Goal: Task Accomplishment & Management: Use online tool/utility

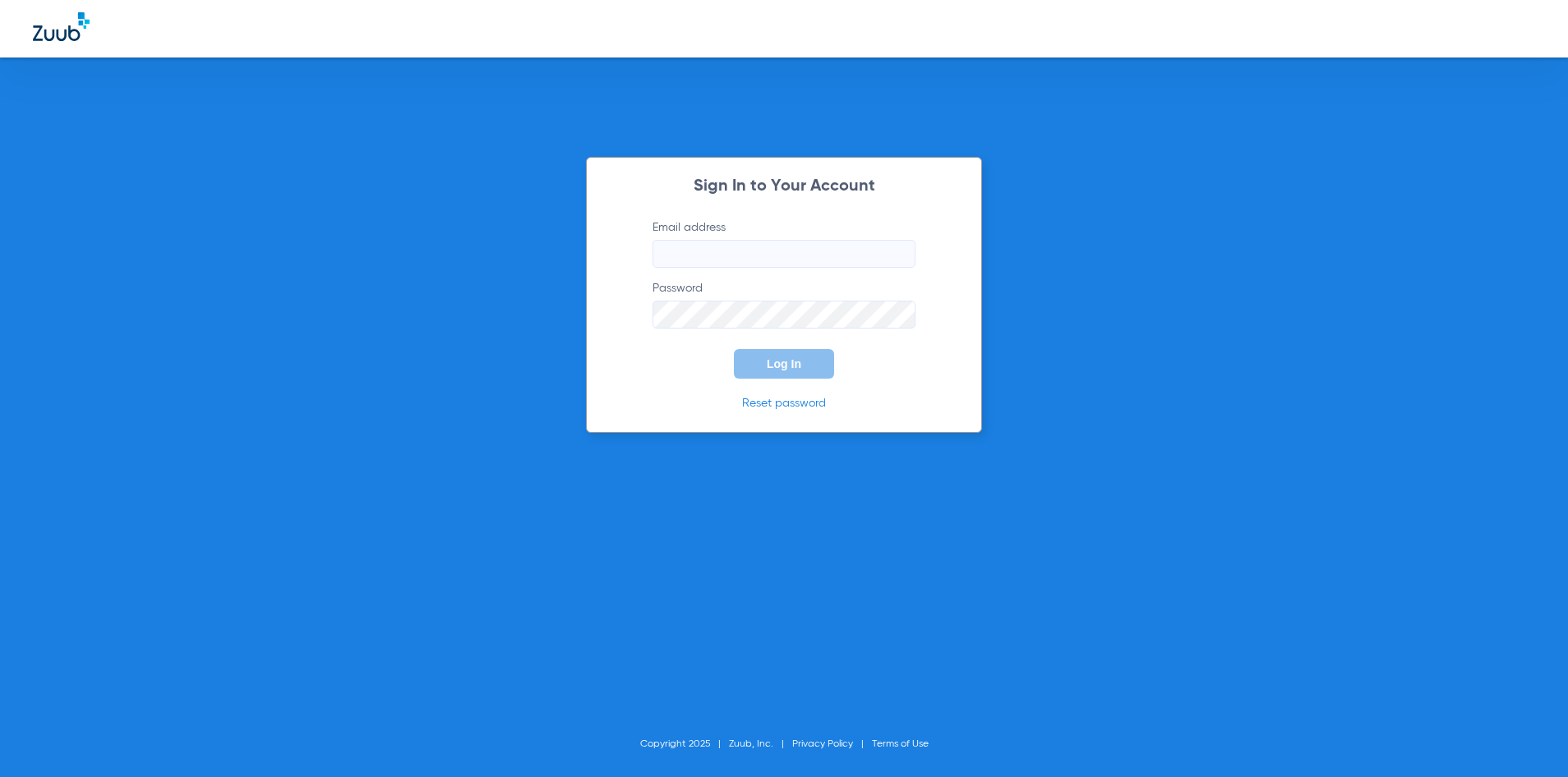
type input "[EMAIL_ADDRESS][DOMAIN_NAME]"
click at [779, 367] on span "Log In" at bounding box center [784, 364] width 35 height 13
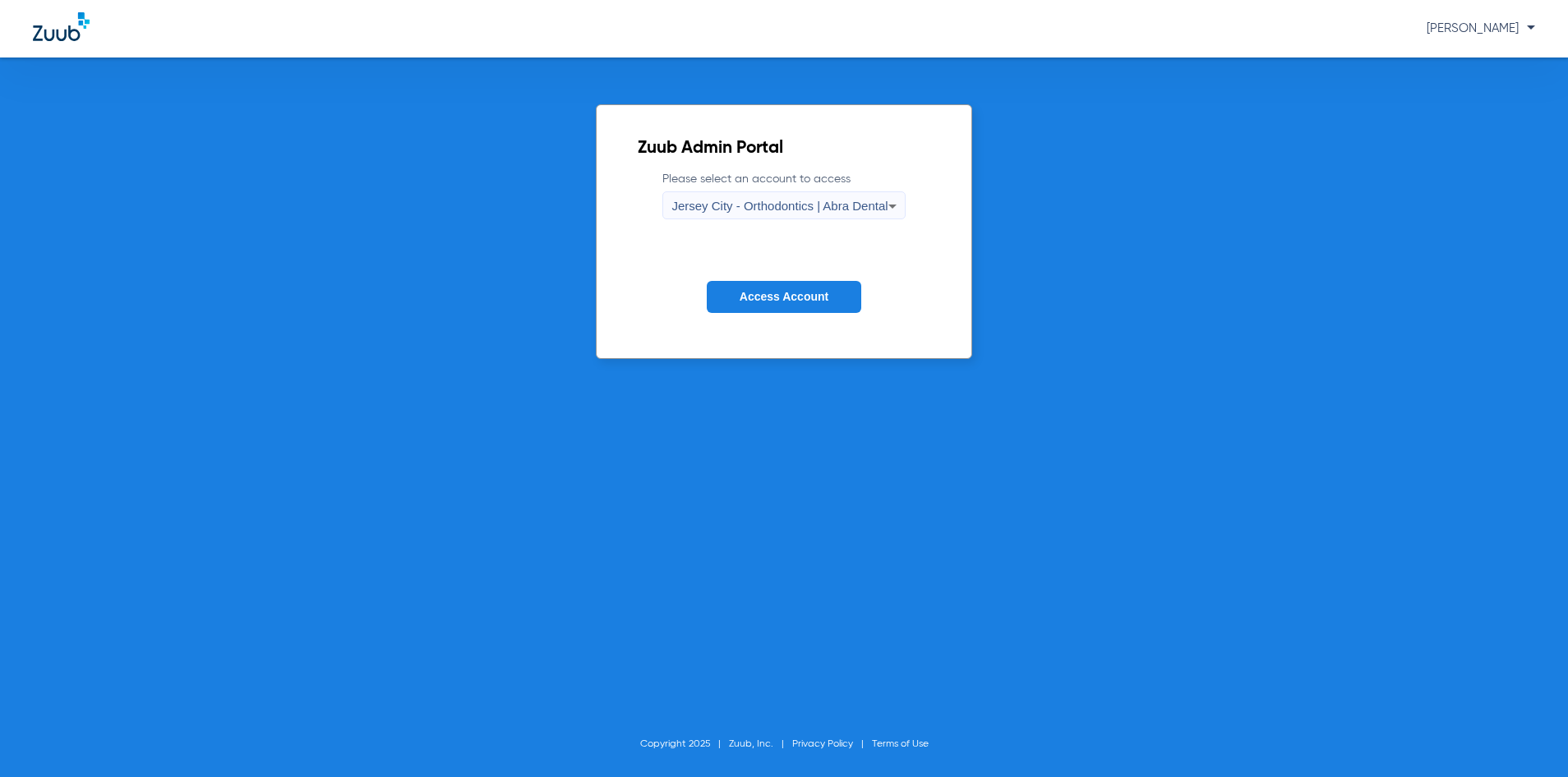
click at [770, 211] on span "Jersey City - Orthodontics | Abra Dental" at bounding box center [779, 206] width 216 height 14
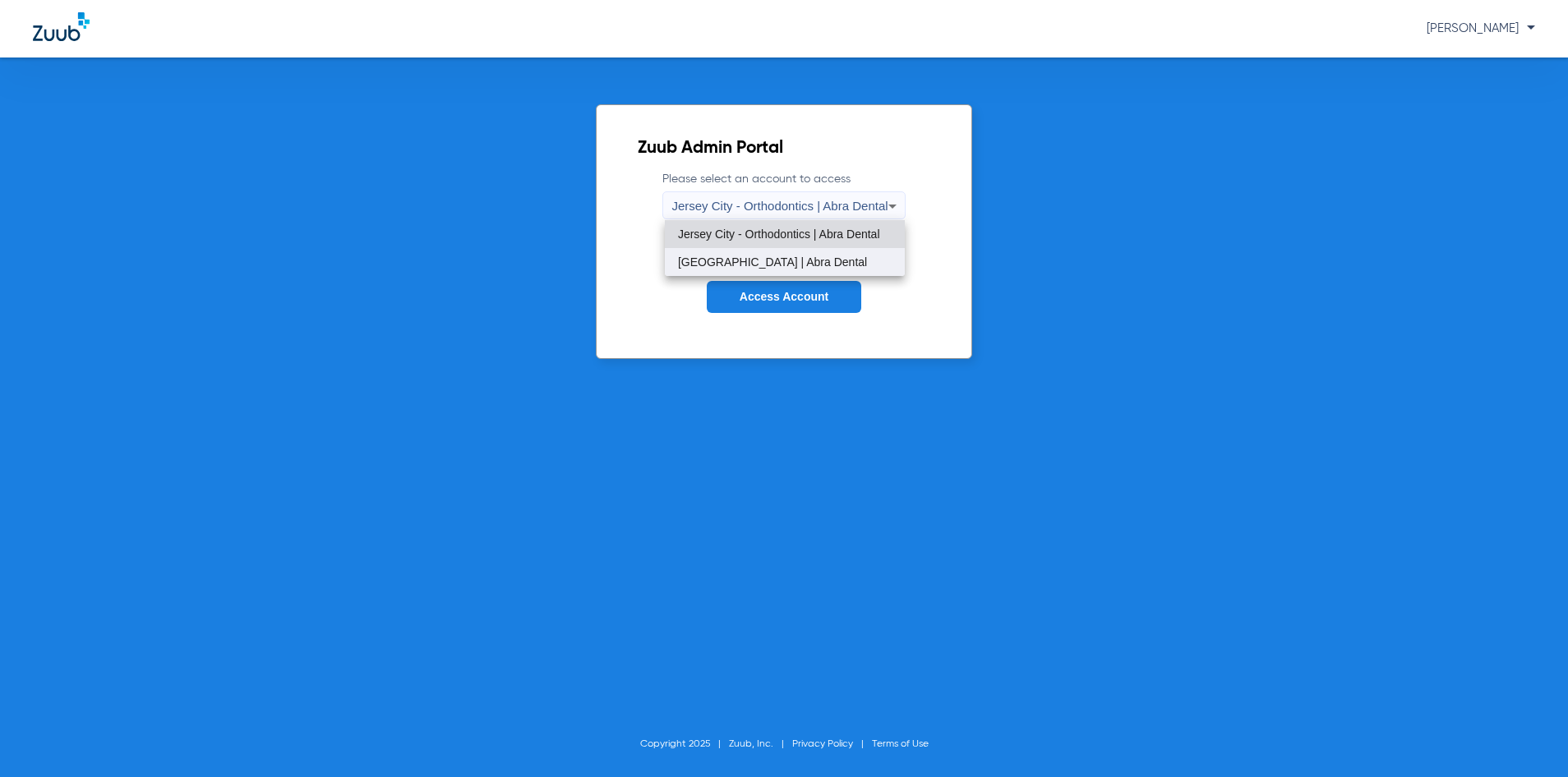
click at [767, 263] on span "[GEOGRAPHIC_DATA] | Abra Dental" at bounding box center [773, 261] width 189 height 12
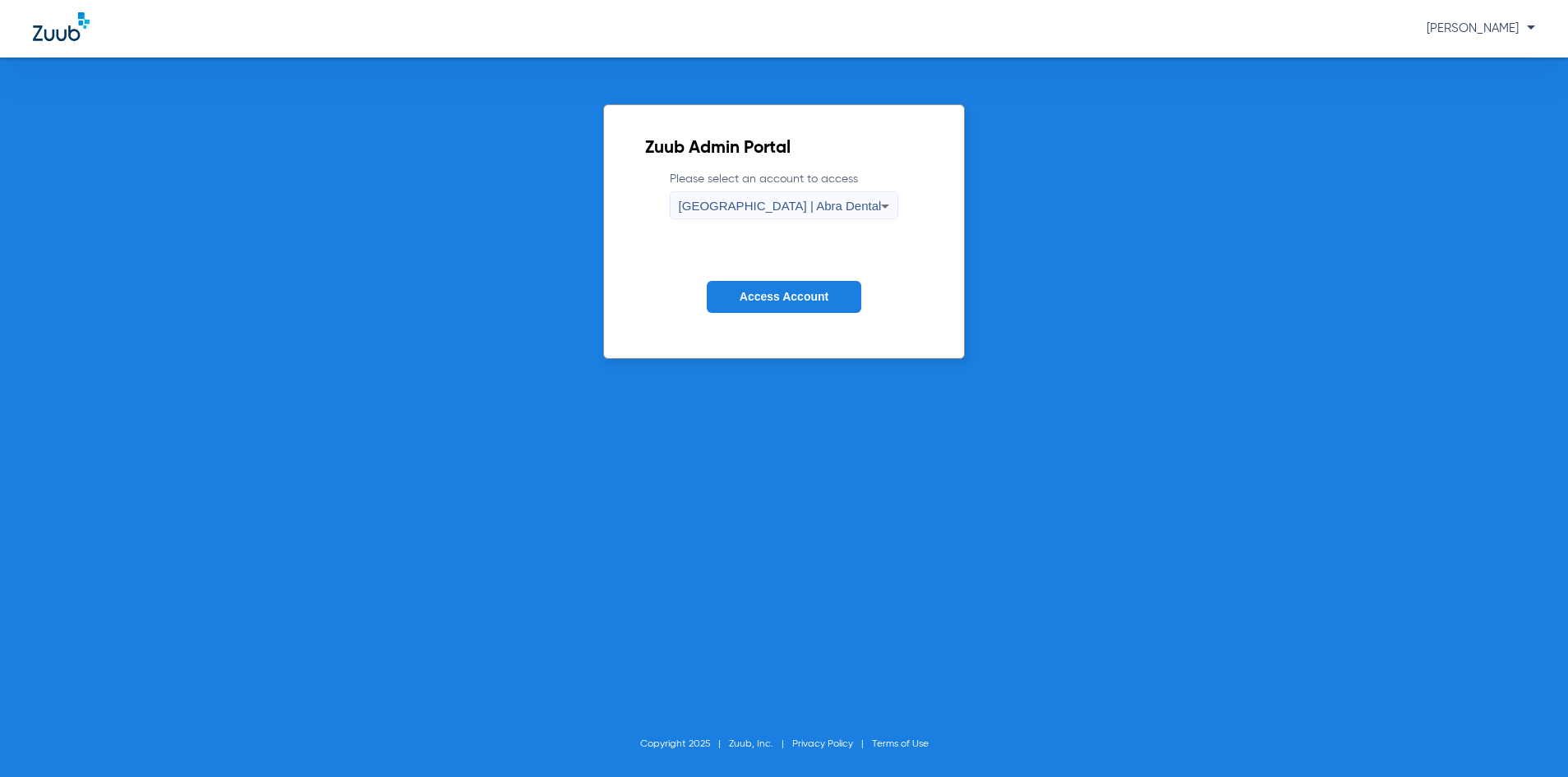
click at [781, 302] on span "Access Account" at bounding box center [784, 296] width 88 height 13
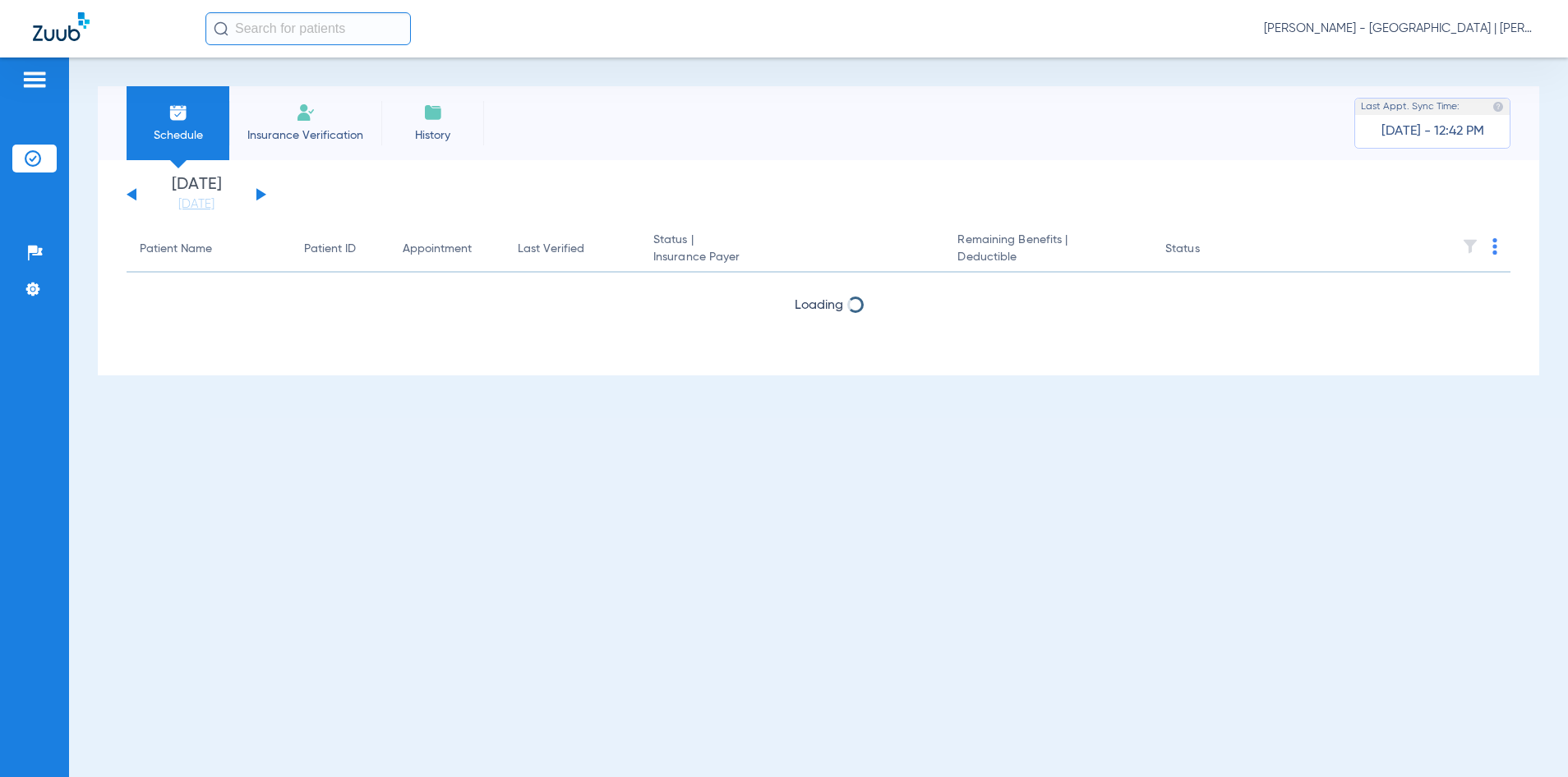
click at [243, 33] on input "text" at bounding box center [308, 29] width 205 height 33
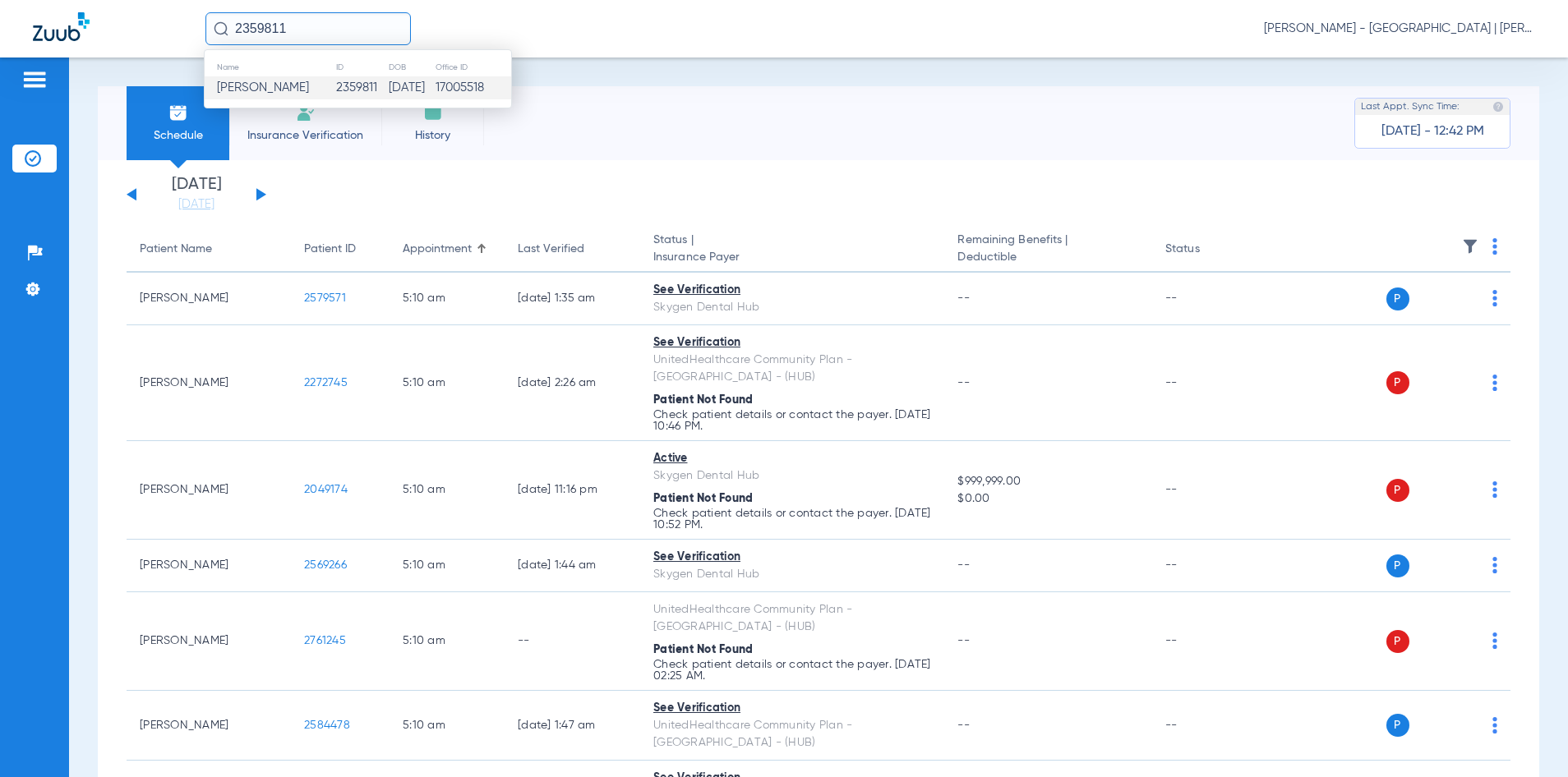
type input "2359811"
click at [309, 86] on span "[PERSON_NAME]" at bounding box center [262, 87] width 92 height 12
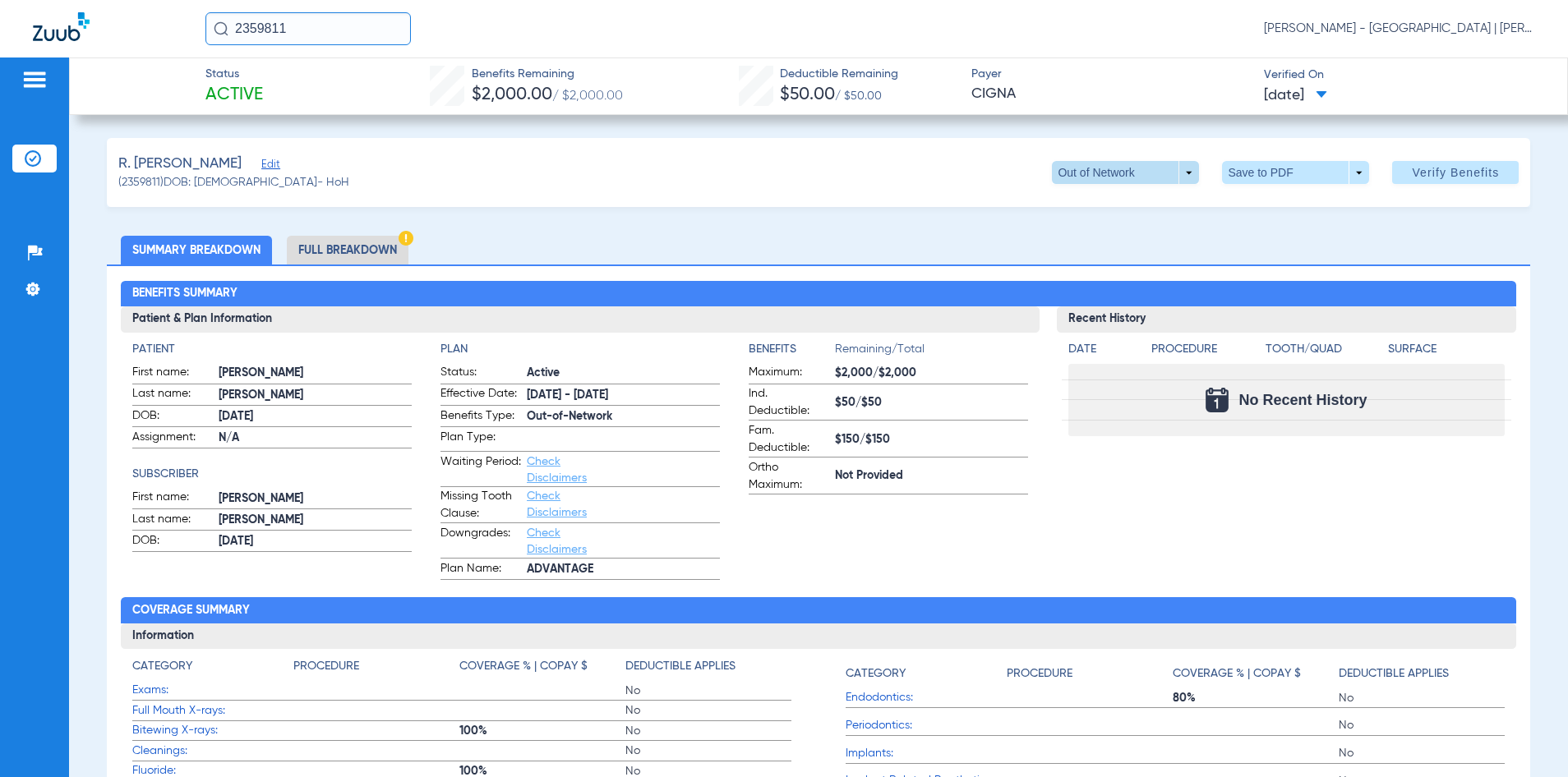
click at [1178, 183] on span at bounding box center [1125, 172] width 147 height 23
click at [1116, 203] on span "In Network" at bounding box center [1092, 205] width 77 height 12
click at [577, 568] on span "ADVANTAGE" at bounding box center [623, 569] width 193 height 17
click at [1033, 179] on img at bounding box center [1039, 172] width 13 height 13
drag, startPoint x: 381, startPoint y: 31, endPoint x: 226, endPoint y: 42, distance: 155.4
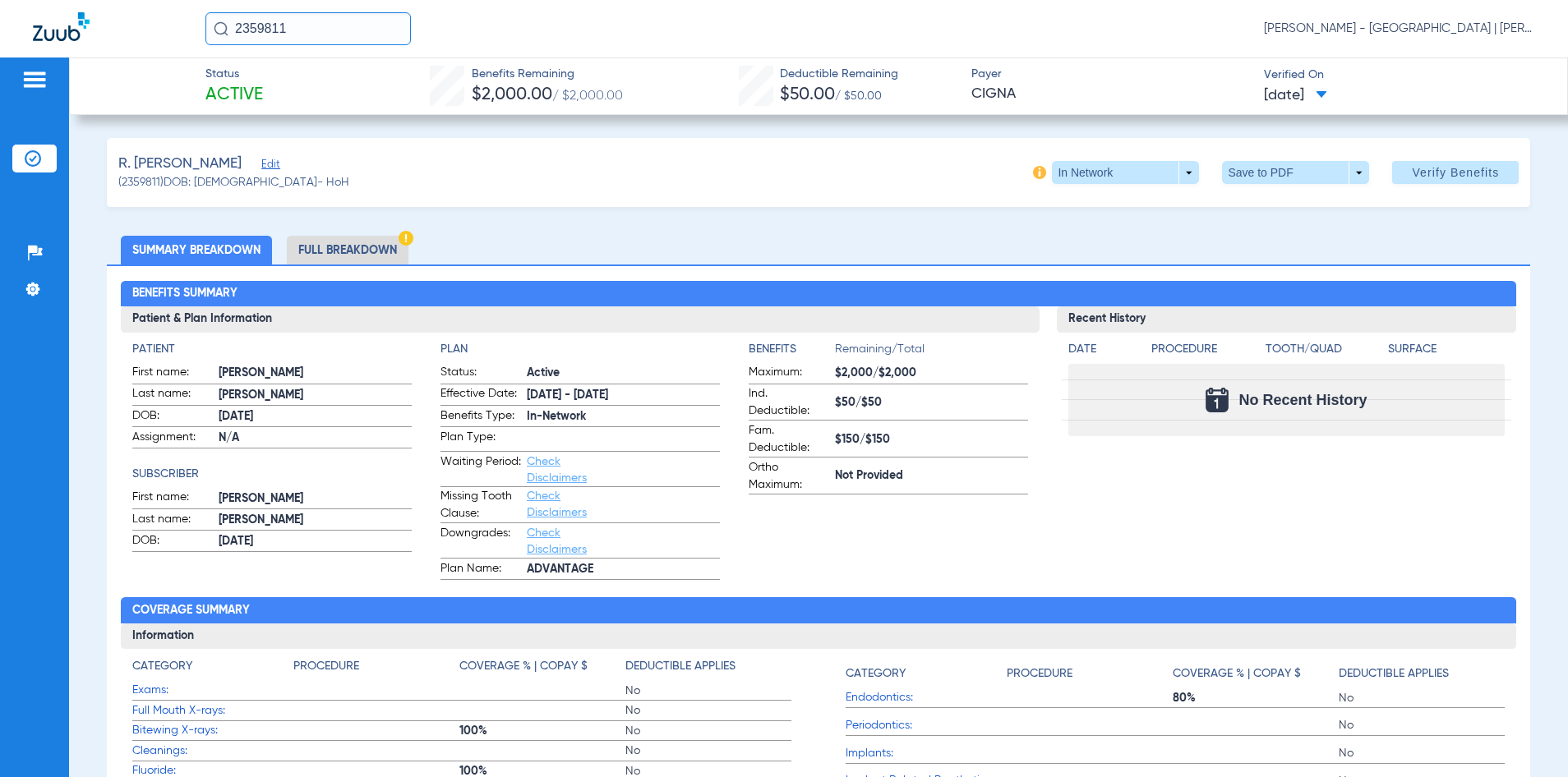
click at [226, 42] on input "2359811" at bounding box center [308, 29] width 205 height 33
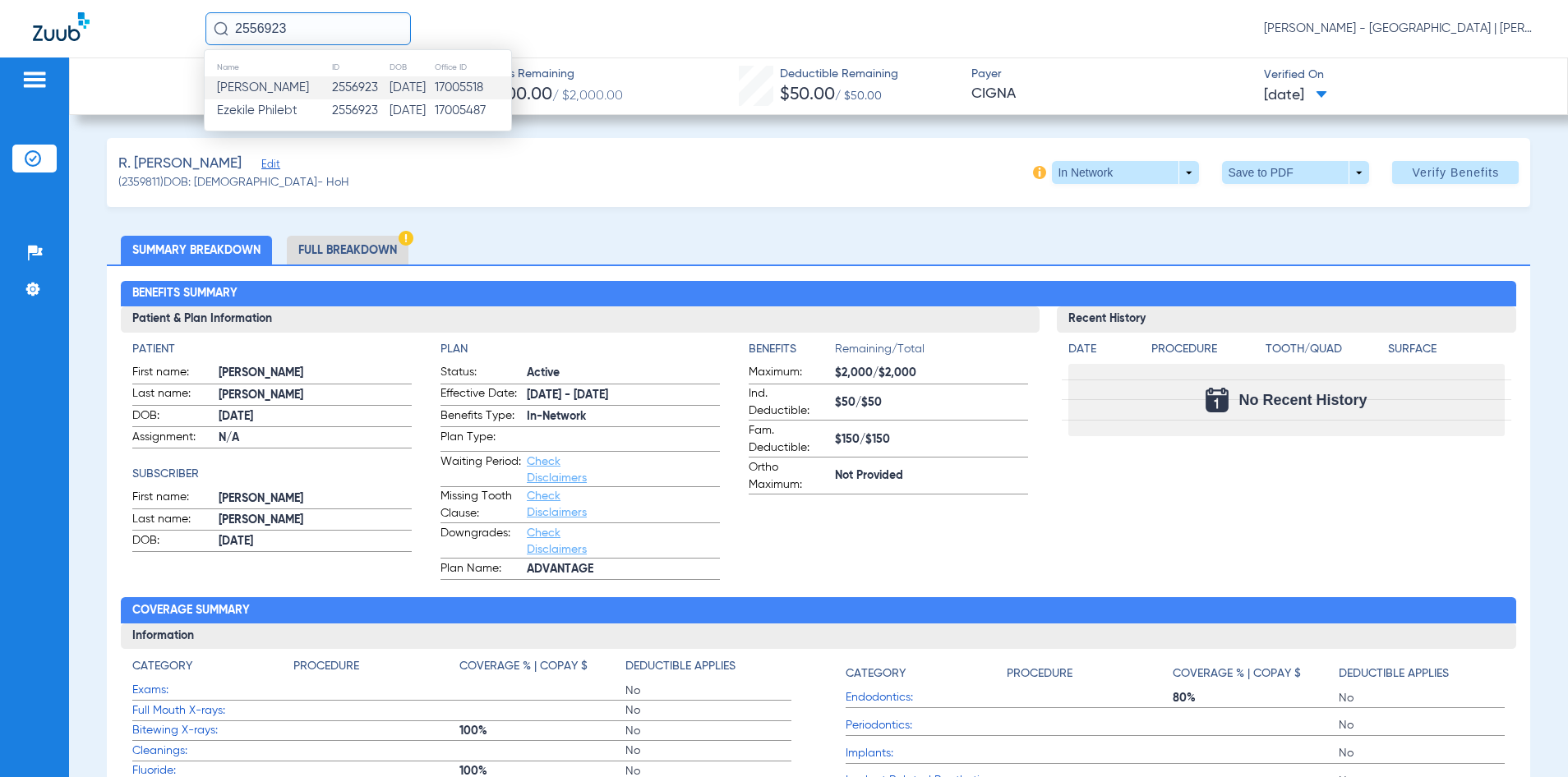
type input "2556923"
click at [337, 89] on td "2556923" at bounding box center [360, 88] width 57 height 23
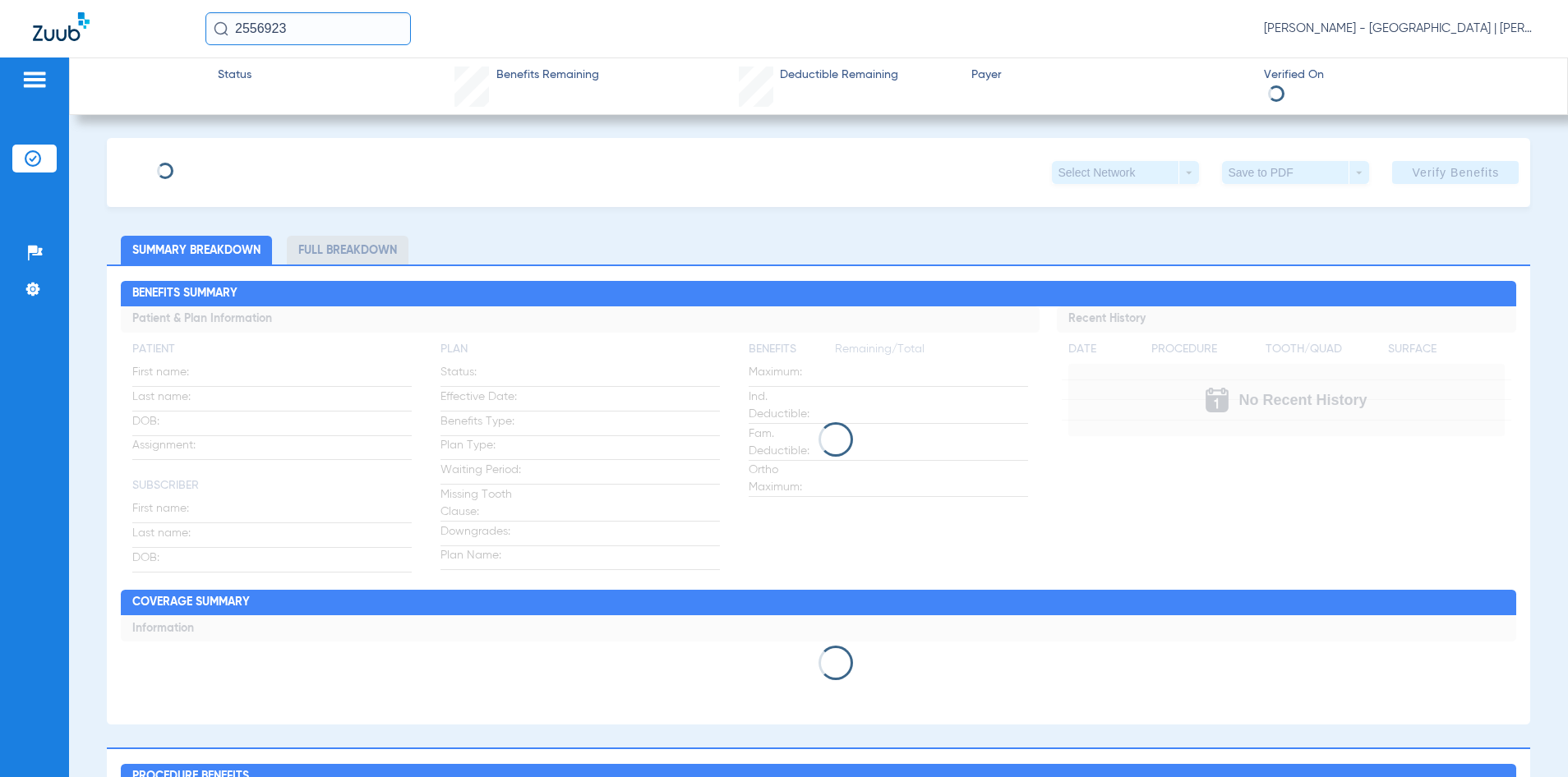
type input "[DEMOGRAPHIC_DATA]"
type input "[PERSON_NAME]"
type input "[DATE]"
type input "47922475"
type input "76416512"
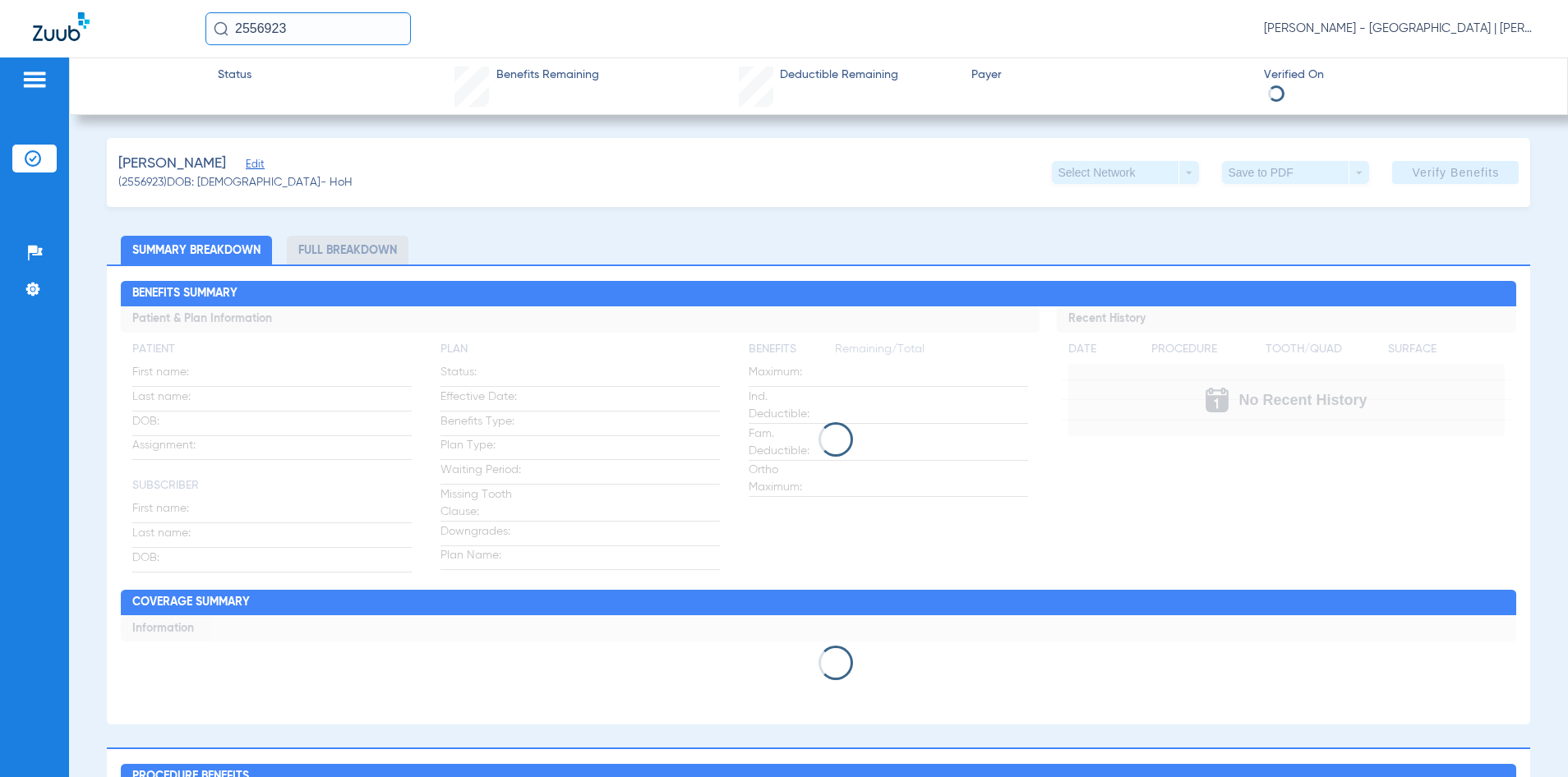
click at [245, 165] on span "Edit" at bounding box center [253, 166] width 15 height 15
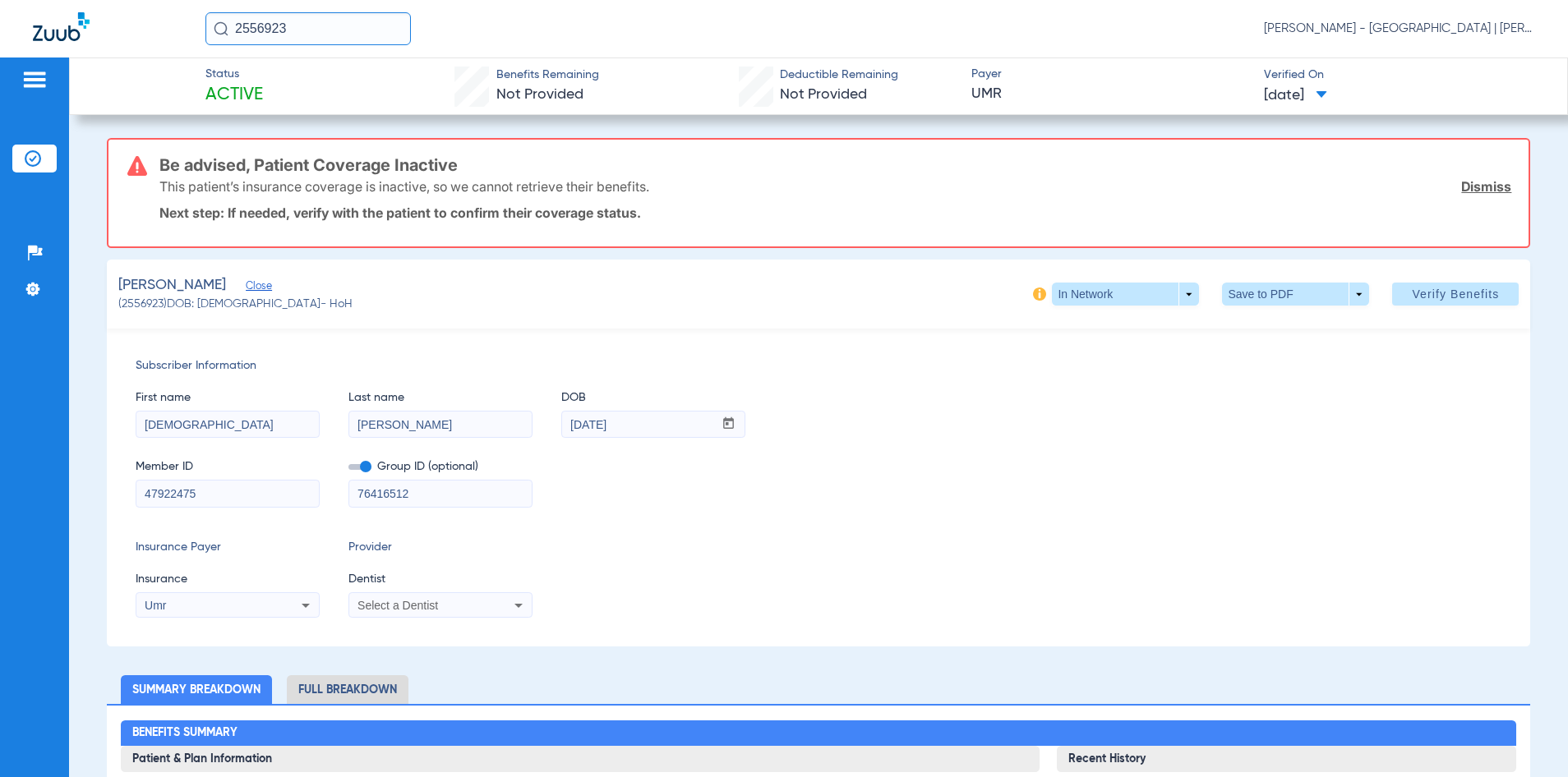
drag, startPoint x: 238, startPoint y: 485, endPoint x: 120, endPoint y: 475, distance: 118.4
click at [120, 484] on div "Subscriber Information First name [PERSON_NAME] Last name [PERSON_NAME] mm / dd…" at bounding box center [819, 487] width 1424 height 318
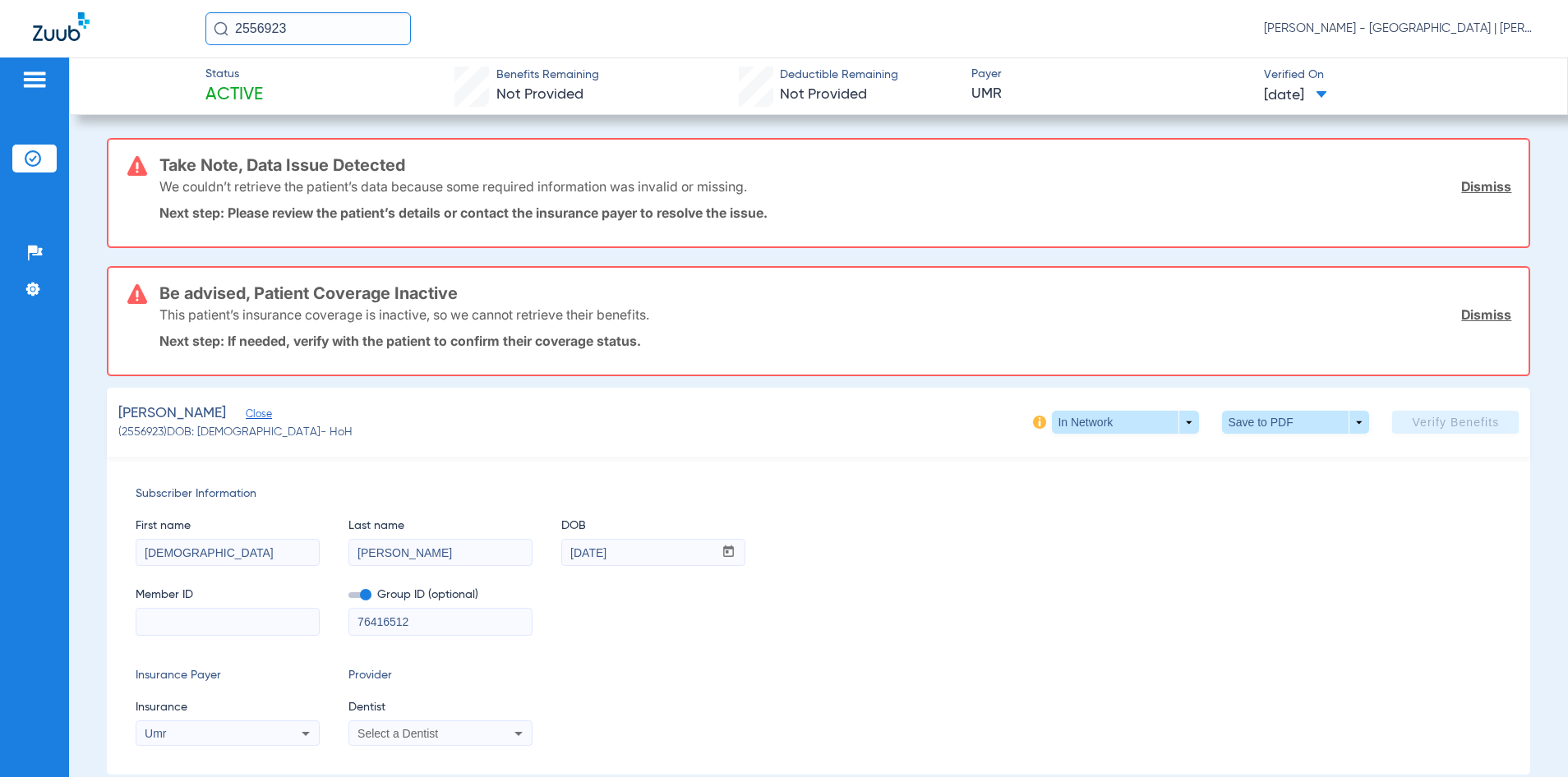
click at [273, 627] on input at bounding box center [228, 621] width 182 height 26
drag, startPoint x: 273, startPoint y: 627, endPoint x: 265, endPoint y: 621, distance: 10.0
paste input "10248999"
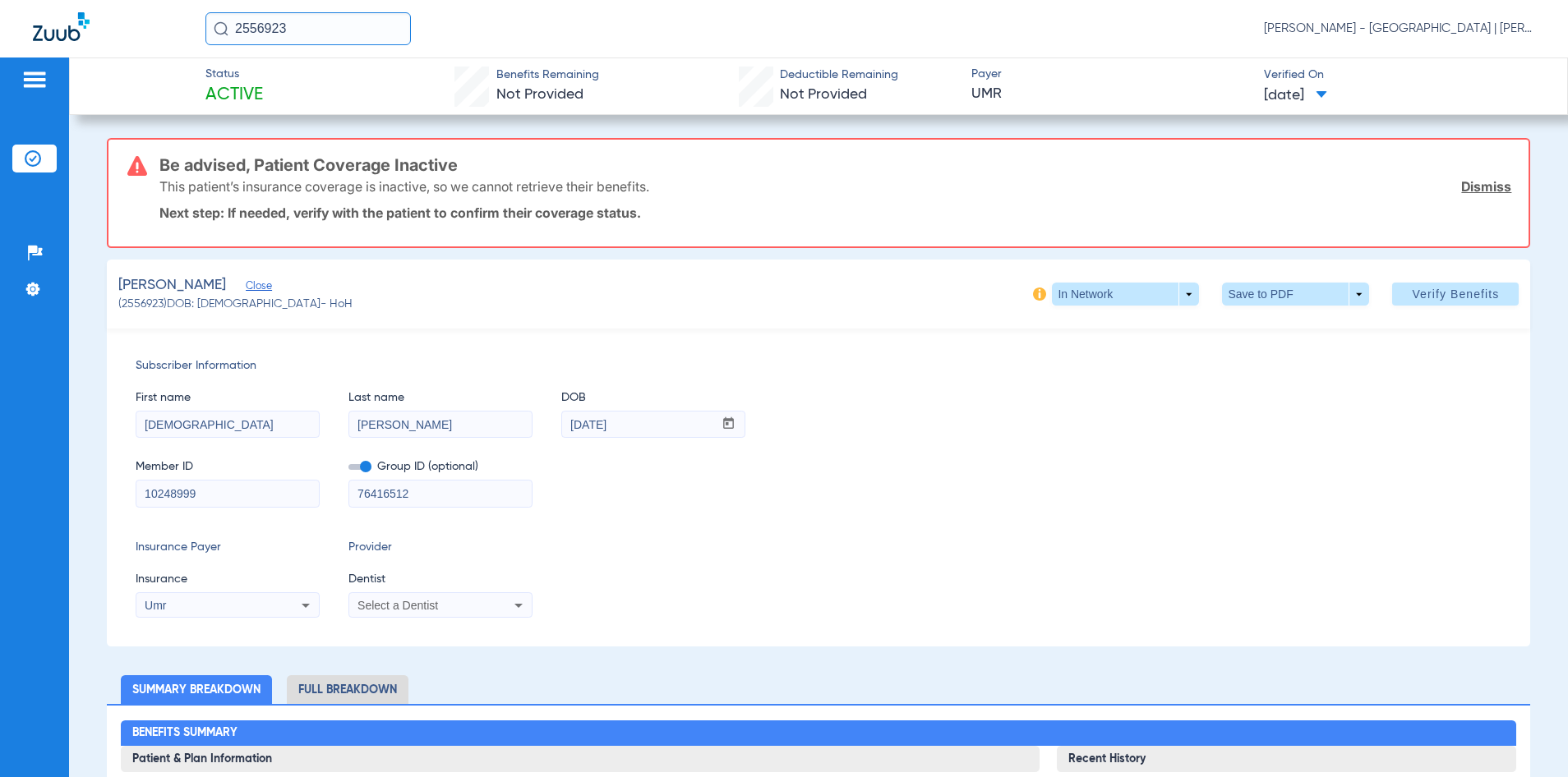
type input "10248999"
drag, startPoint x: 431, startPoint y: 493, endPoint x: 323, endPoint y: 486, distance: 108.2
click at [323, 486] on div "Member ID 10248999 Group ID (optional) 76416512" at bounding box center [818, 475] width 1366 height 63
click at [203, 607] on div "Umr" at bounding box center [211, 605] width 132 height 12
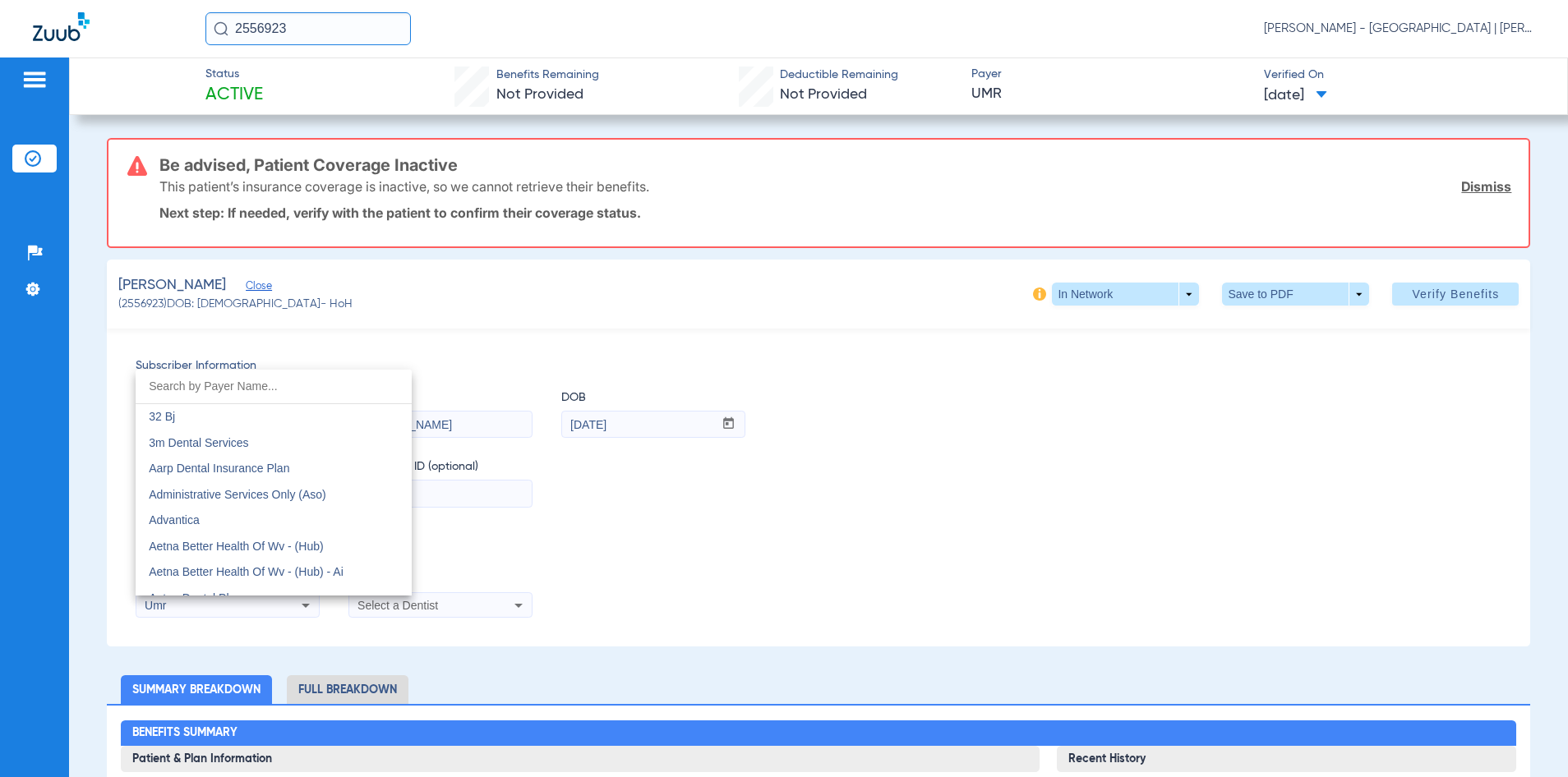
scroll to position [9332, 0]
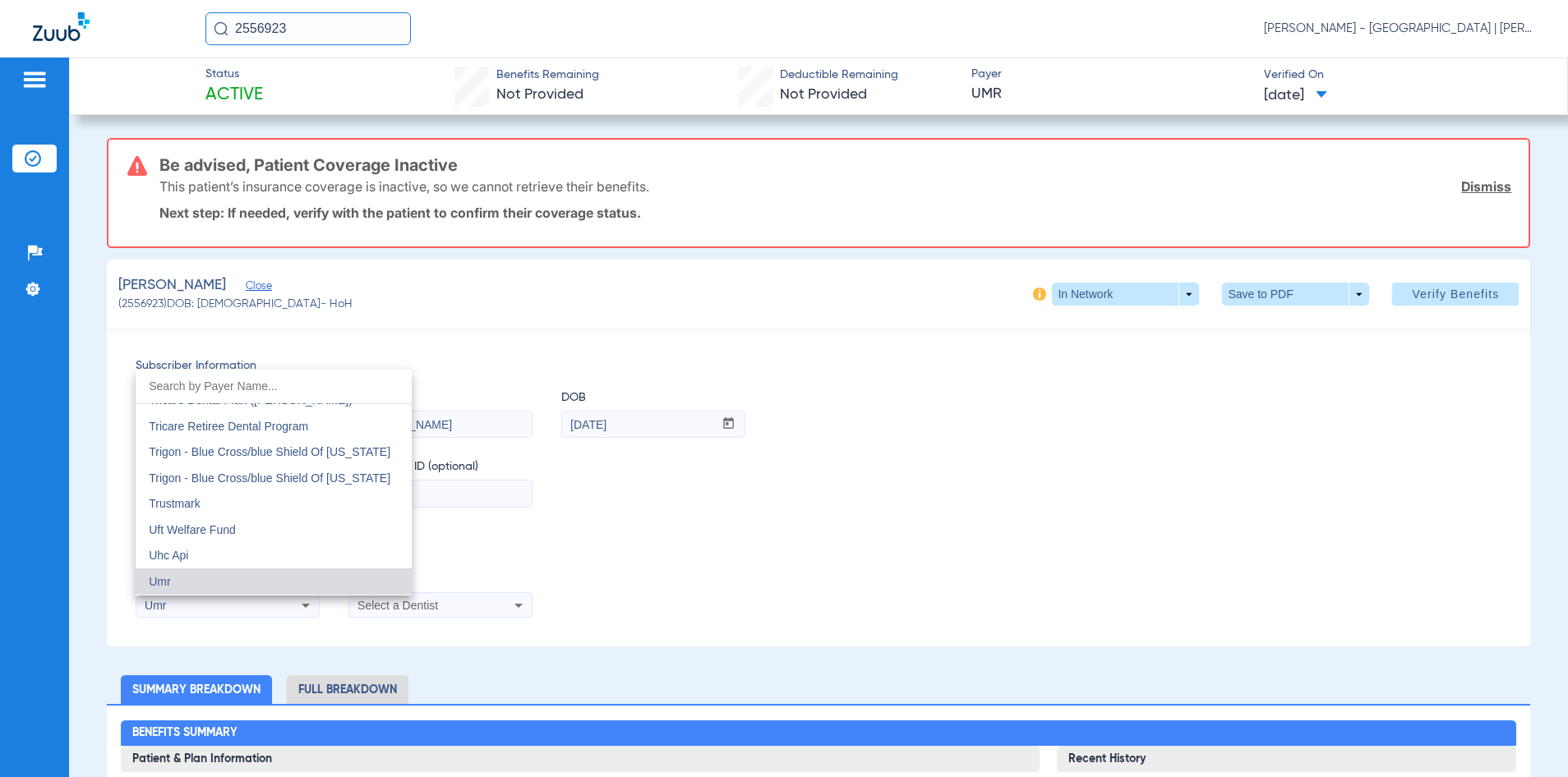
click at [216, 390] on input "dropdown search" at bounding box center [273, 386] width 276 height 34
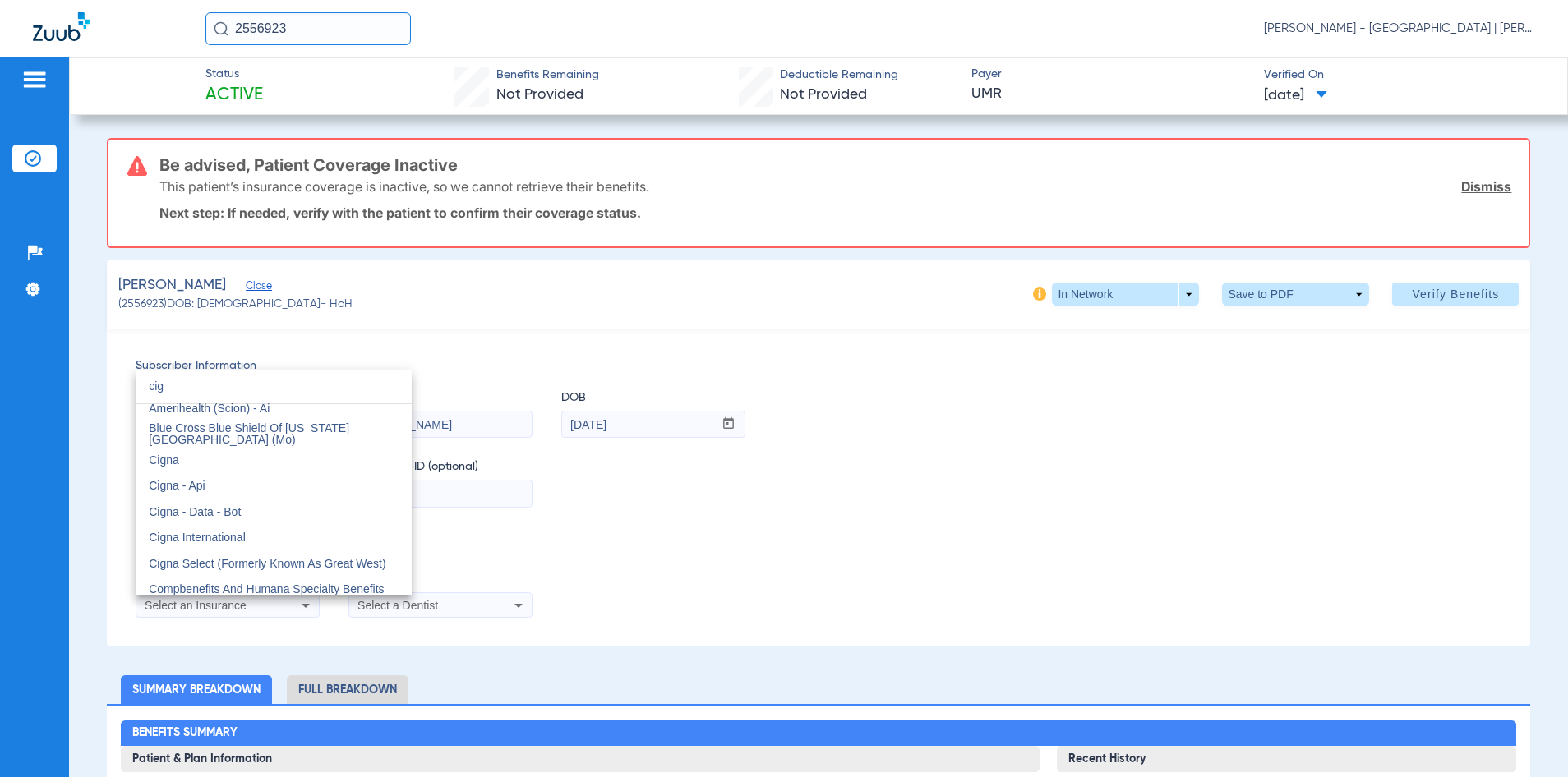
scroll to position [0, 0]
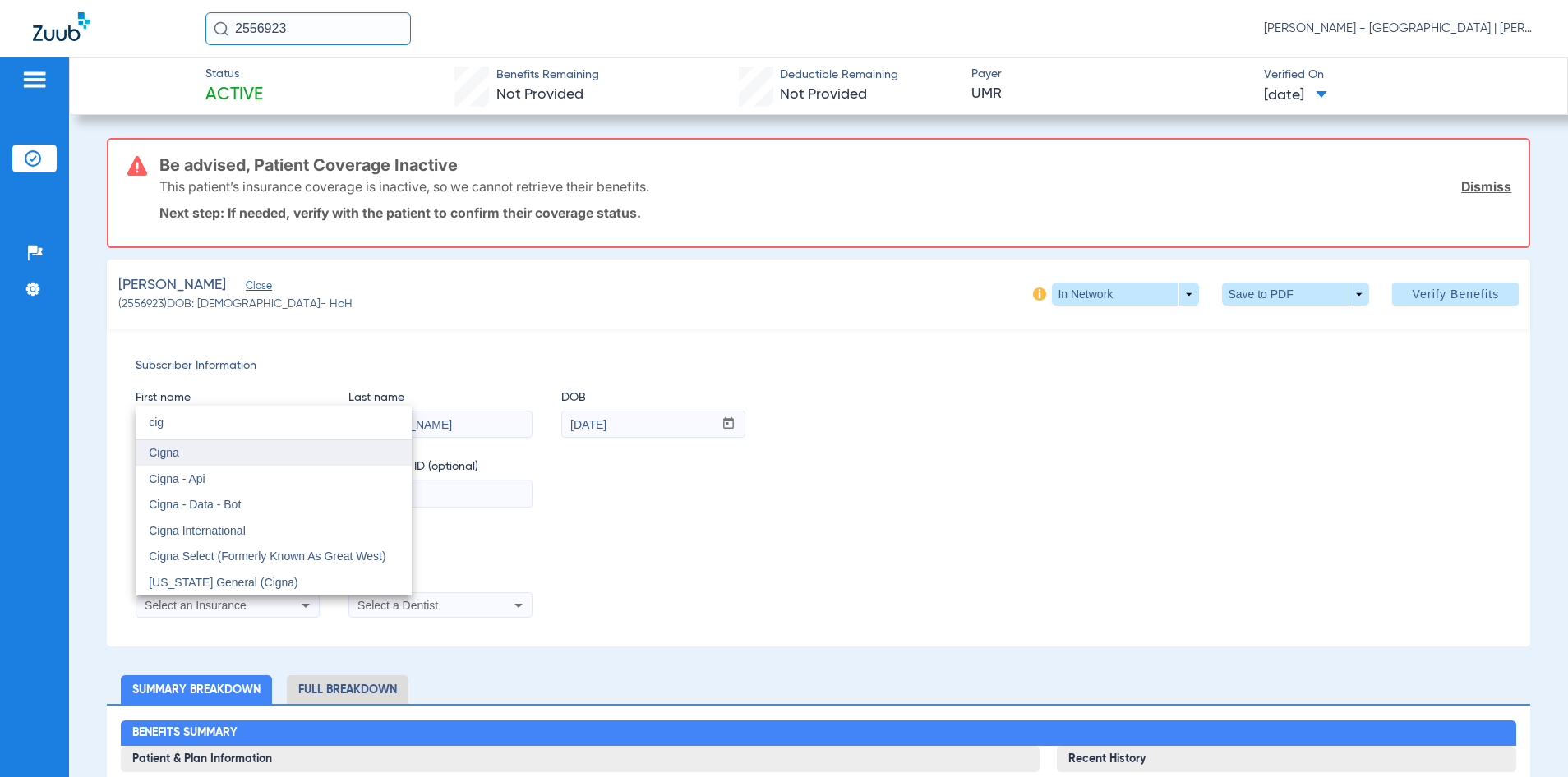
type input "cig"
drag, startPoint x: 220, startPoint y: 444, endPoint x: 245, endPoint y: 448, distance: 25.3
click at [223, 446] on mat-option "Cigna" at bounding box center [273, 453] width 276 height 26
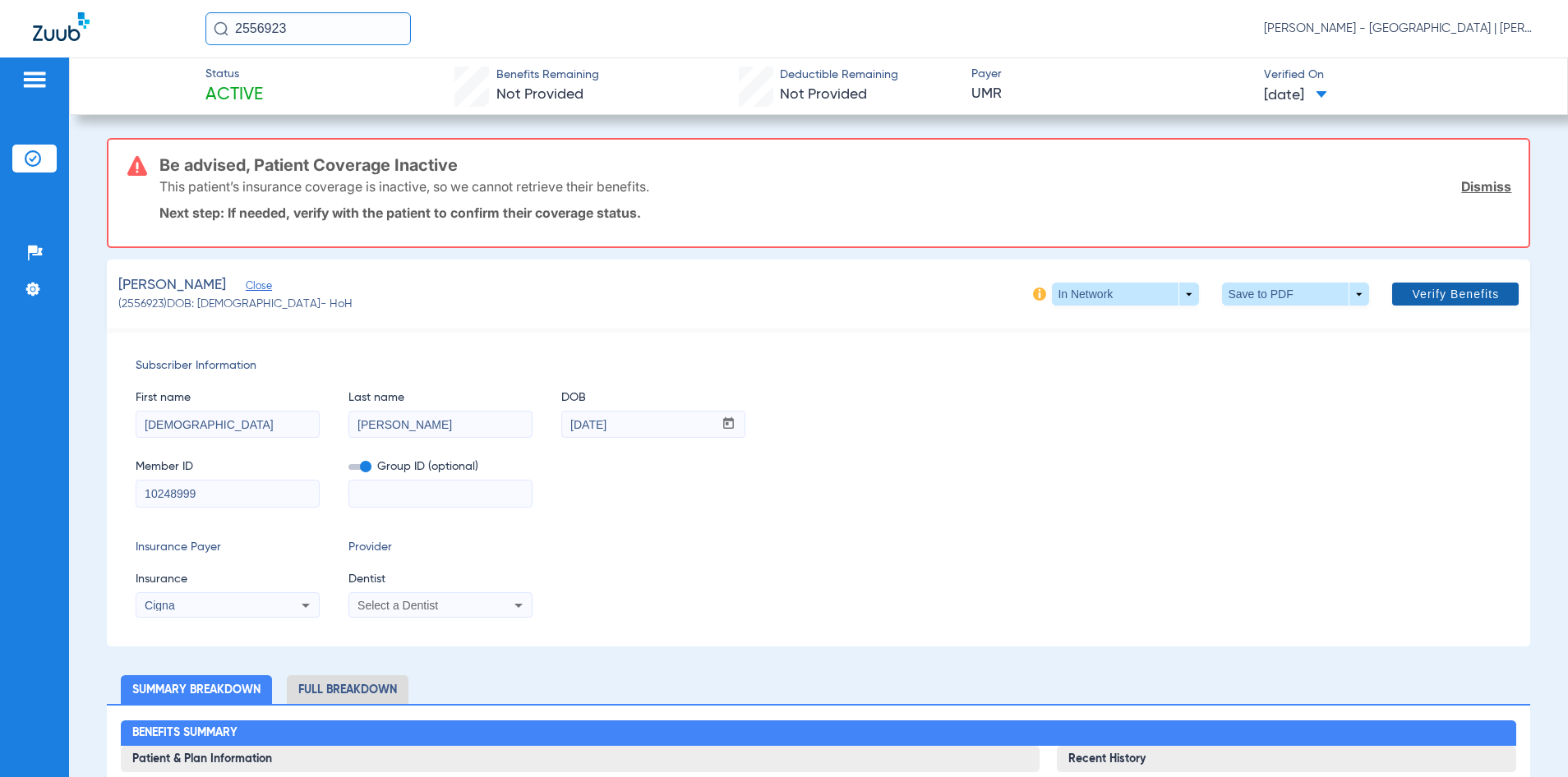
click at [1412, 290] on span "Verify Benefits" at bounding box center [1456, 293] width 87 height 13
